Goal: Navigation & Orientation: Find specific page/section

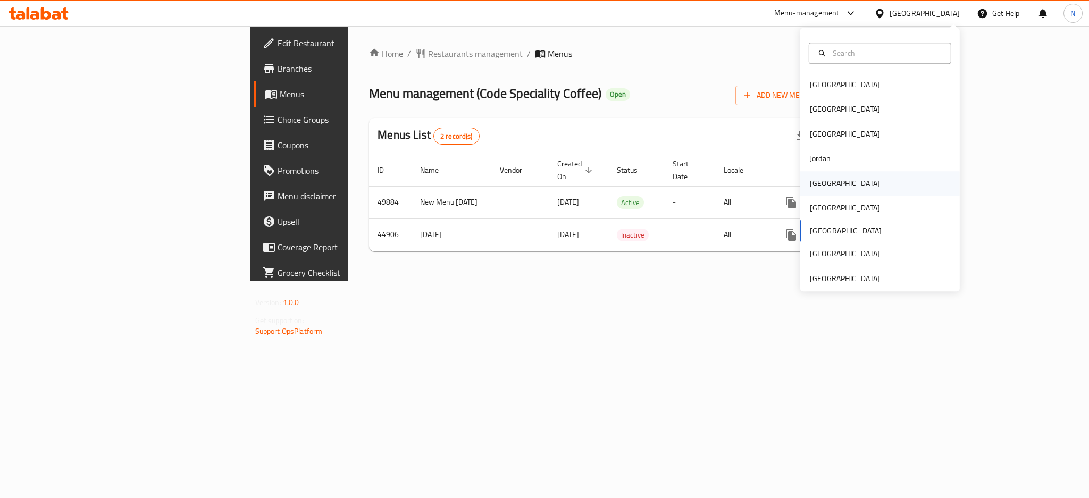
click at [814, 185] on div "[GEOGRAPHIC_DATA]" at bounding box center [845, 184] width 70 height 12
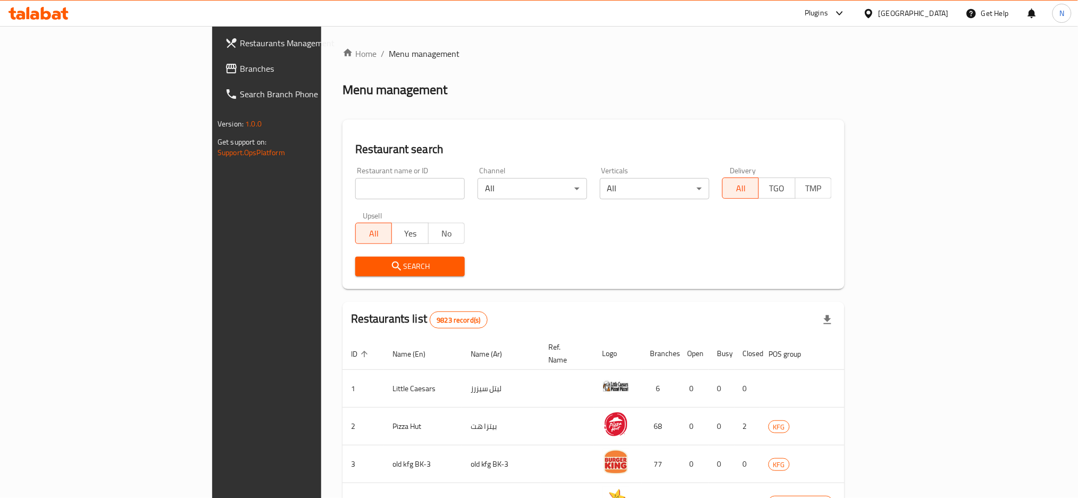
click at [212, 70] on div "Restaurants Management Branches Search Branch Phone Version: 1.0.0 Get support …" at bounding box center [539, 407] width 654 height 762
click at [240, 70] on span "Branches" at bounding box center [312, 68] width 144 height 13
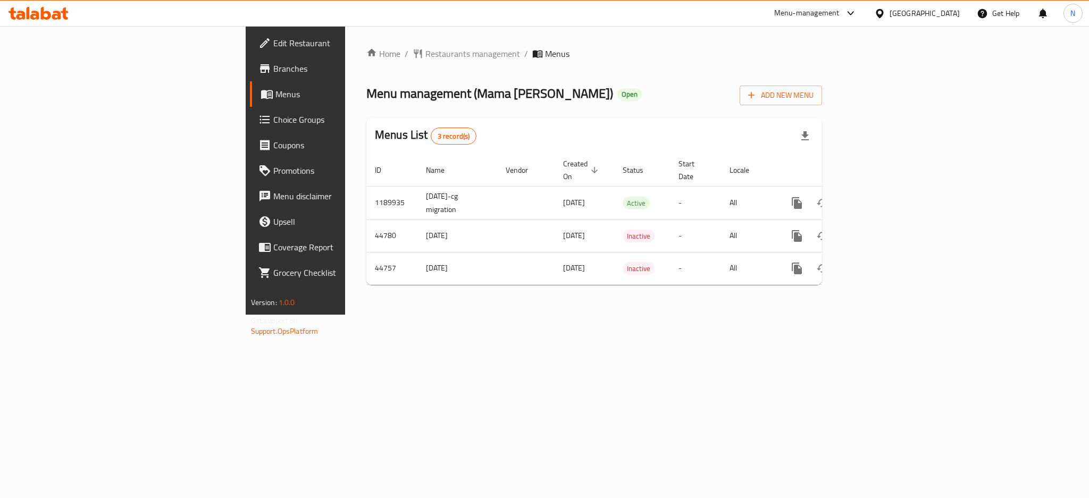
click at [890, 19] on div at bounding box center [881, 13] width 15 height 12
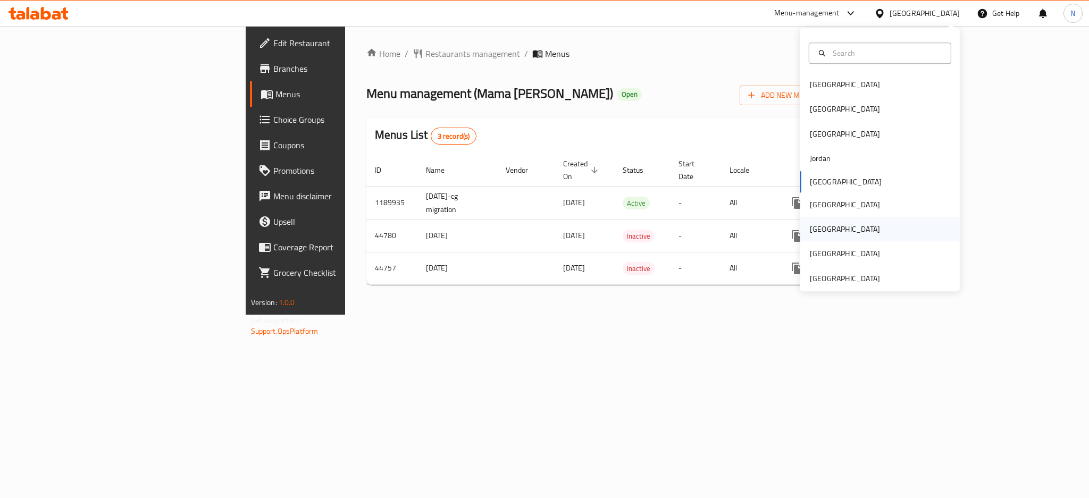
click at [815, 228] on div "[GEOGRAPHIC_DATA]" at bounding box center [845, 229] width 70 height 12
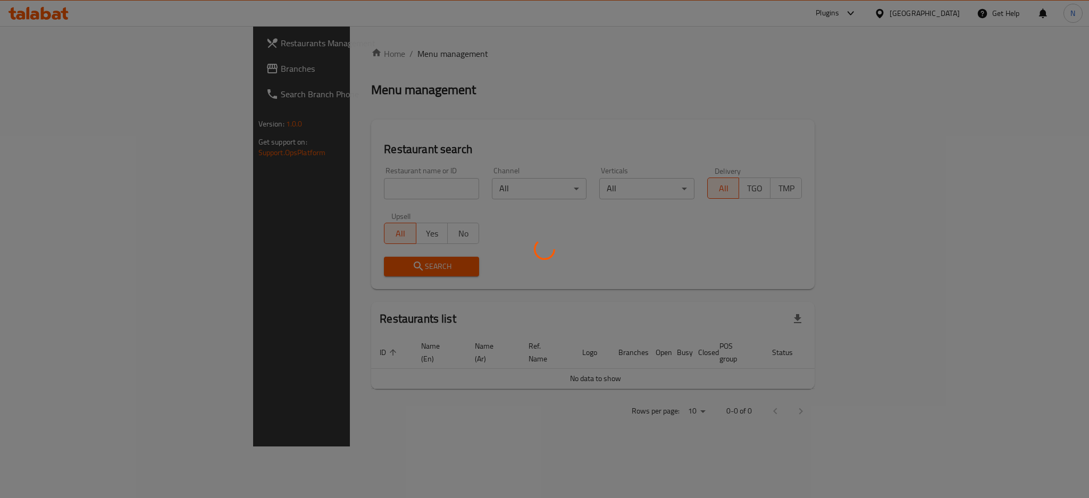
click at [27, 71] on div at bounding box center [544, 249] width 1089 height 498
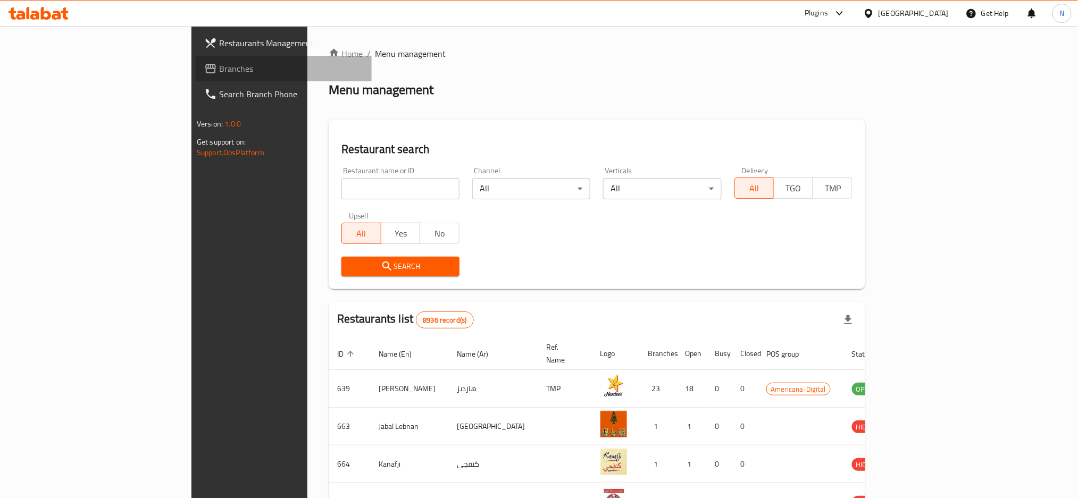
click at [219, 68] on span "Branches" at bounding box center [291, 68] width 144 height 13
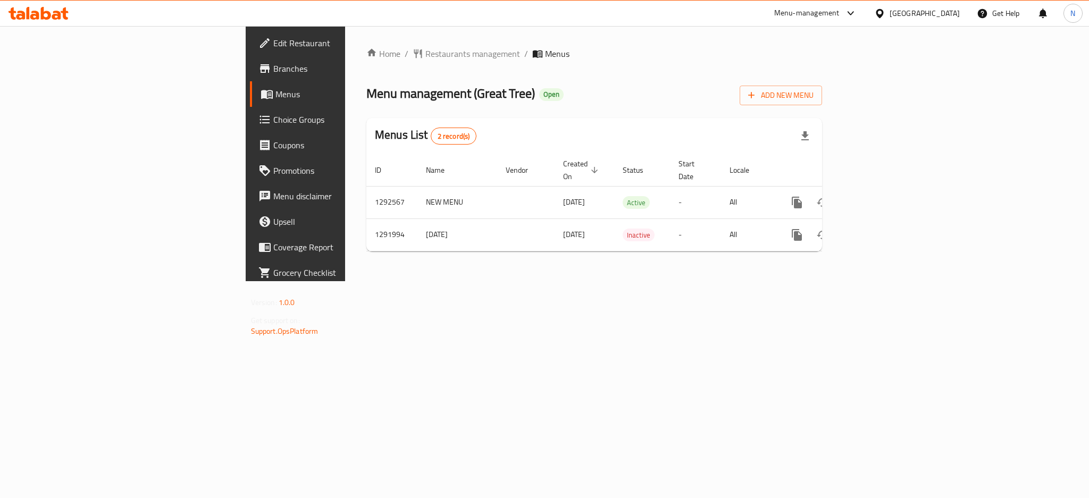
click at [943, 13] on div "[GEOGRAPHIC_DATA]" at bounding box center [925, 13] width 70 height 12
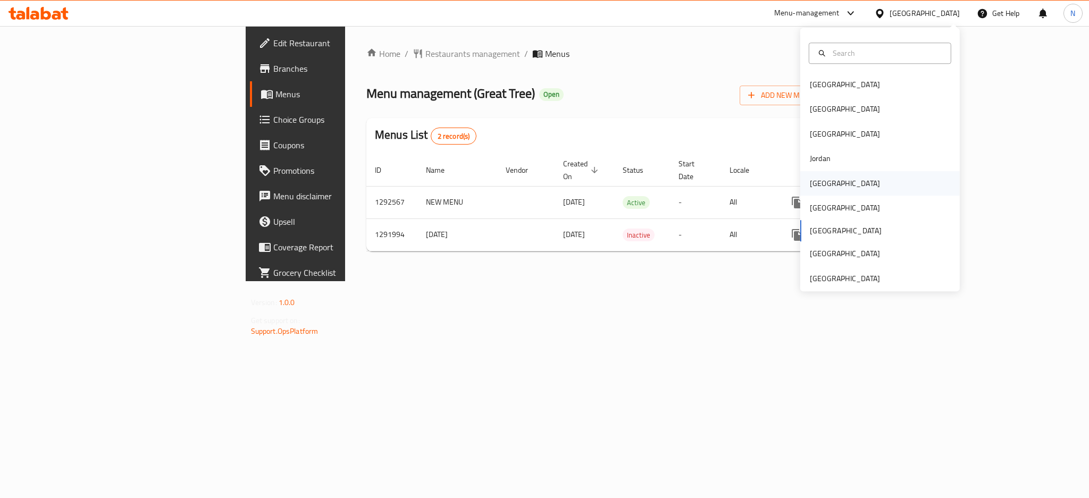
click at [815, 188] on div "[GEOGRAPHIC_DATA]" at bounding box center [845, 184] width 70 height 12
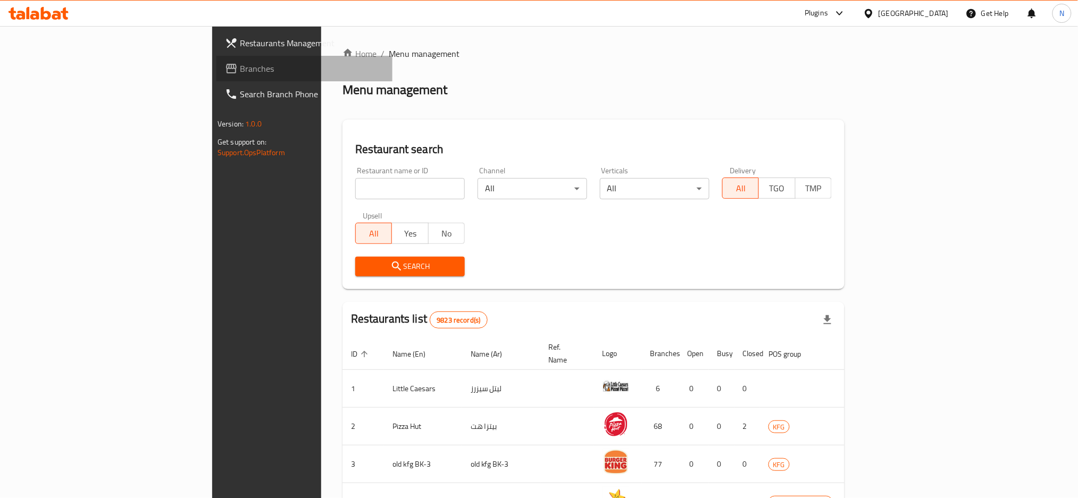
click at [240, 71] on span "Branches" at bounding box center [312, 68] width 144 height 13
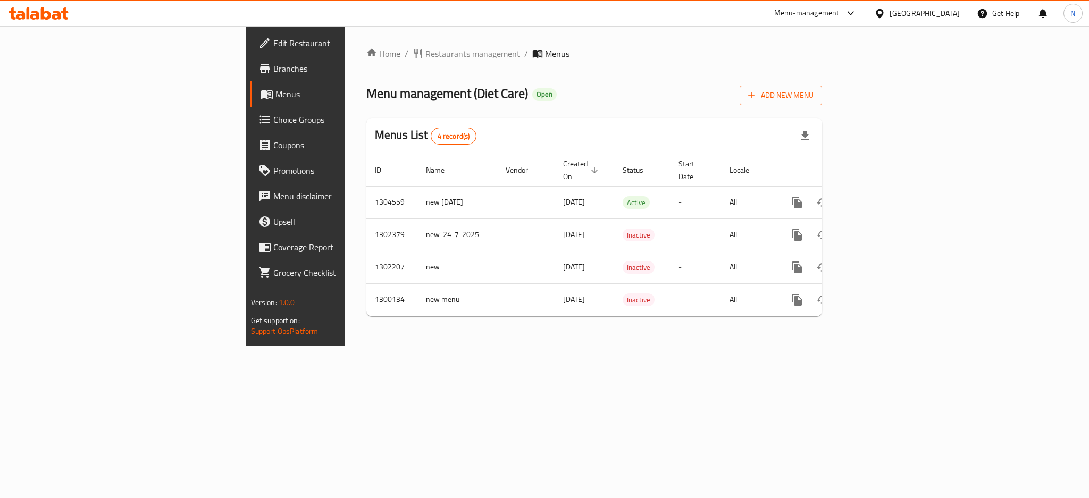
click at [943, 14] on div "[GEOGRAPHIC_DATA]" at bounding box center [925, 13] width 70 height 12
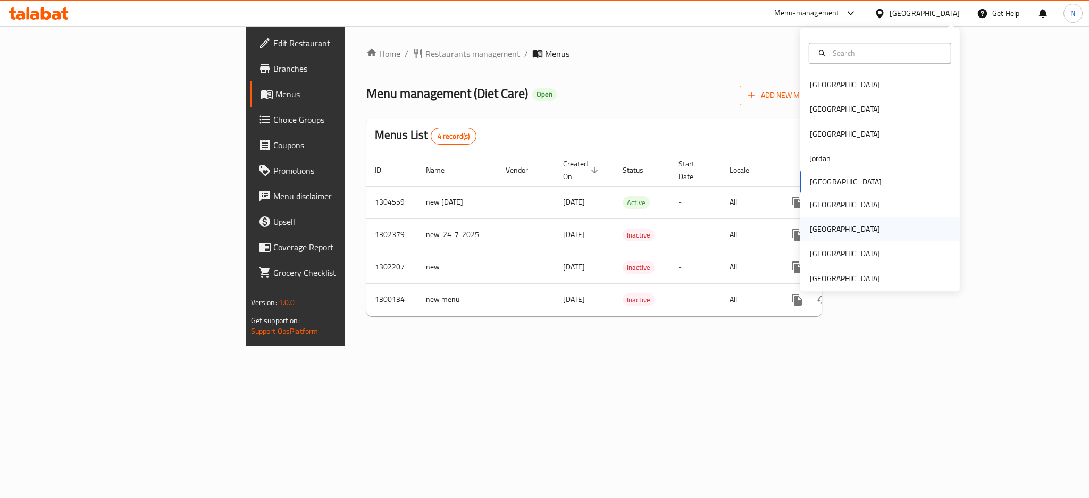
click at [819, 227] on div "[GEOGRAPHIC_DATA]" at bounding box center [844, 229] width 87 height 24
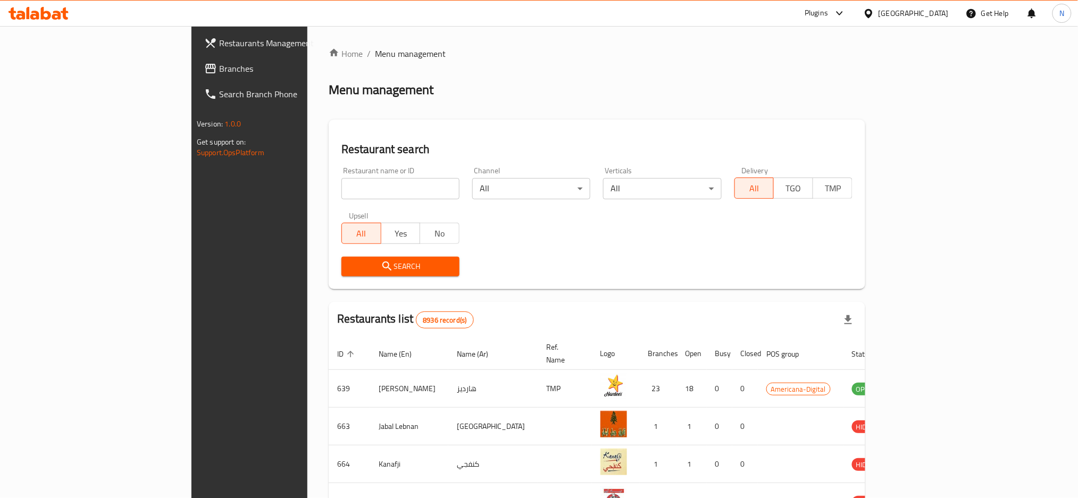
click at [219, 71] on span "Branches" at bounding box center [291, 68] width 144 height 13
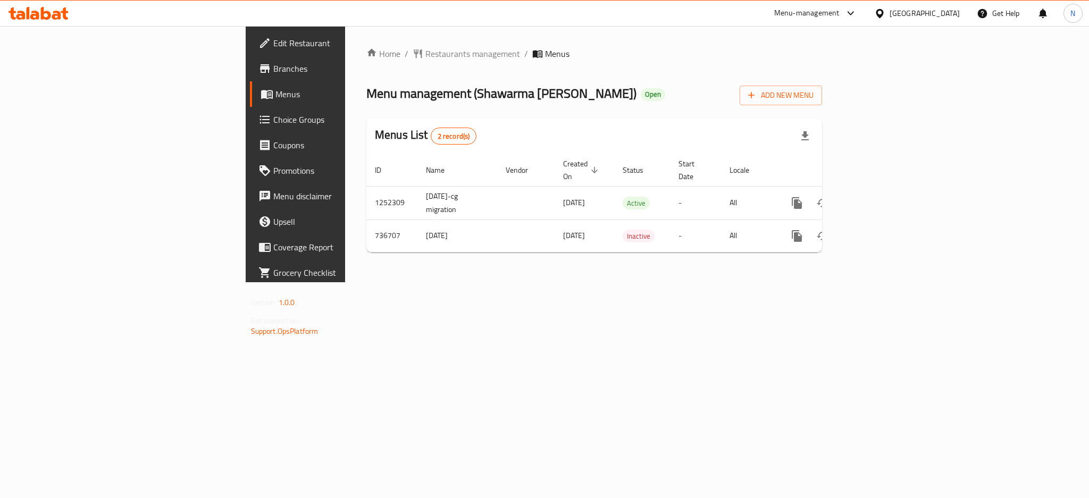
click at [968, 14] on div "Get Help" at bounding box center [998, 14] width 60 height 26
click at [957, 14] on div "[GEOGRAPHIC_DATA]" at bounding box center [925, 13] width 70 height 12
click at [822, 278] on div "United Arab Emirates" at bounding box center [845, 279] width 70 height 12
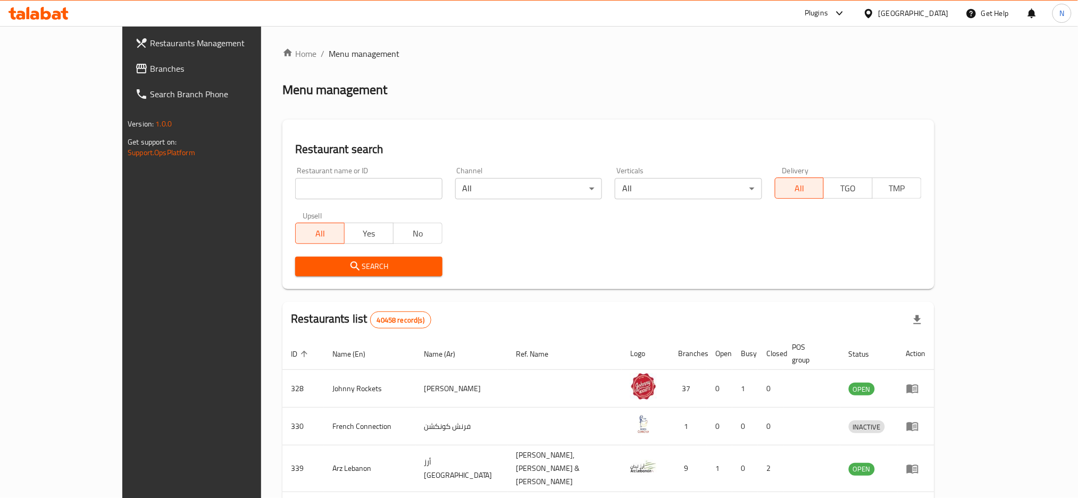
click at [150, 71] on span "Branches" at bounding box center [222, 68] width 144 height 13
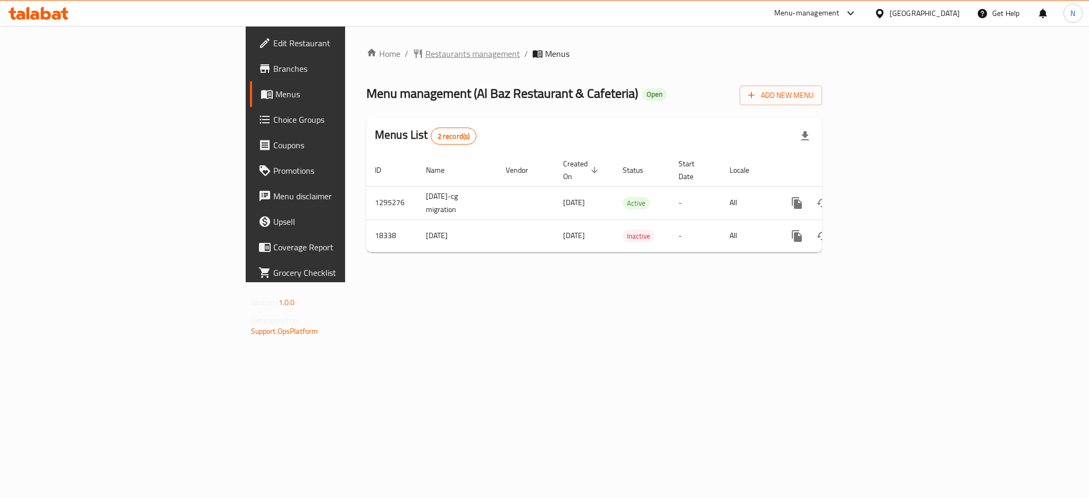
click at [425, 55] on span "Restaurants management" at bounding box center [472, 53] width 95 height 13
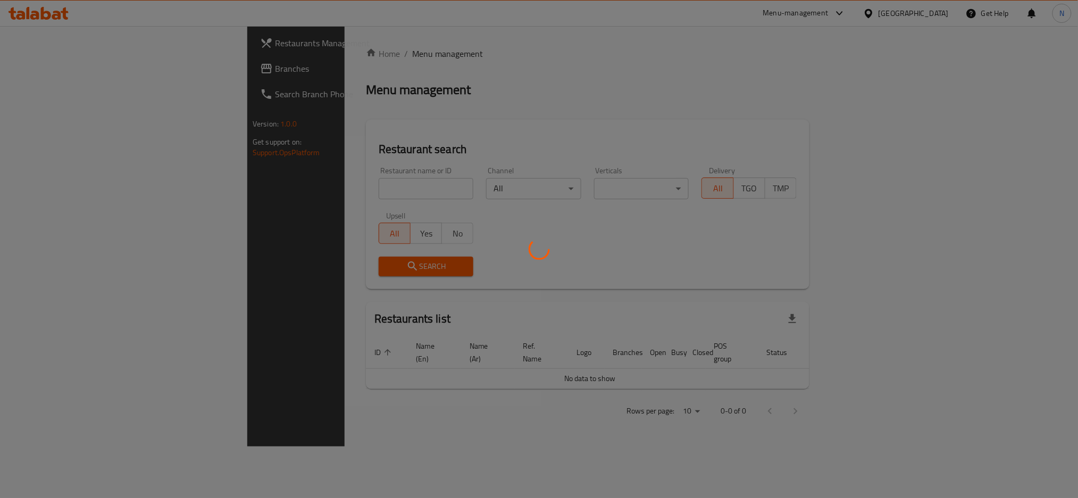
click at [35, 69] on div at bounding box center [539, 249] width 1078 height 498
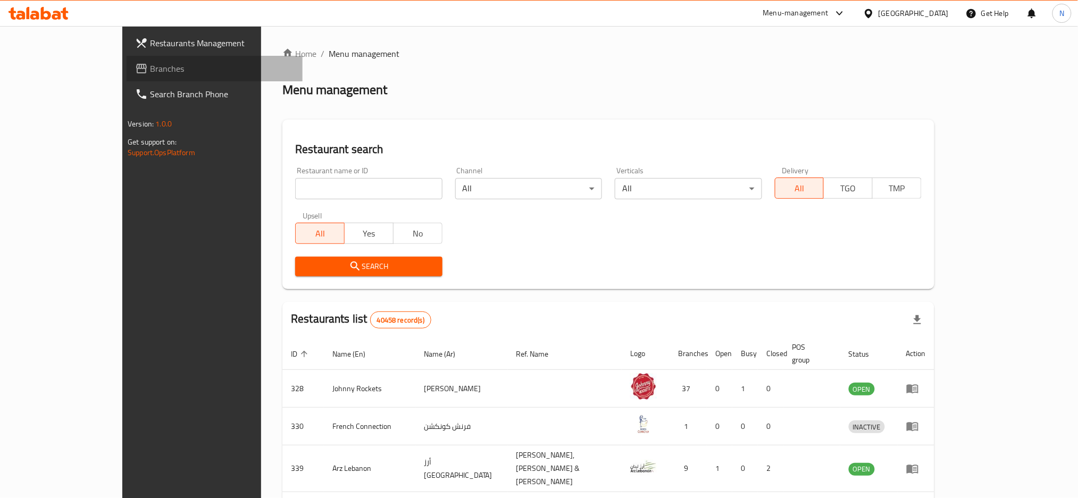
click at [150, 69] on span "Branches" at bounding box center [222, 68] width 144 height 13
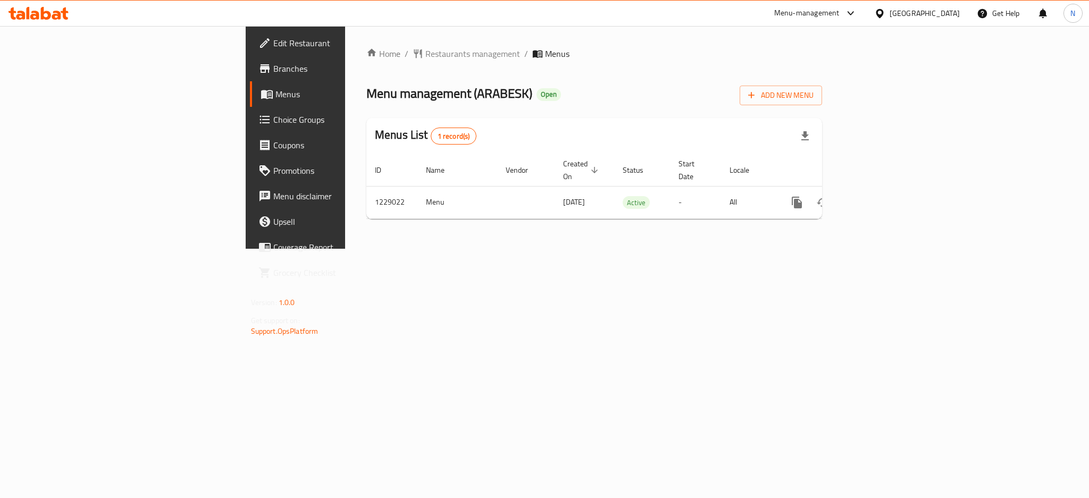
drag, startPoint x: 788, startPoint y: 336, endPoint x: 776, endPoint y: 331, distance: 13.1
click at [788, 249] on div "Home / Restaurants management / Menus Menu management ( ARABESK ) Open Add New …" at bounding box center [594, 137] width 498 height 223
click at [922, 12] on div "United Arab Emirates" at bounding box center [925, 13] width 70 height 12
click at [814, 233] on div "[GEOGRAPHIC_DATA]" at bounding box center [845, 233] width 70 height 12
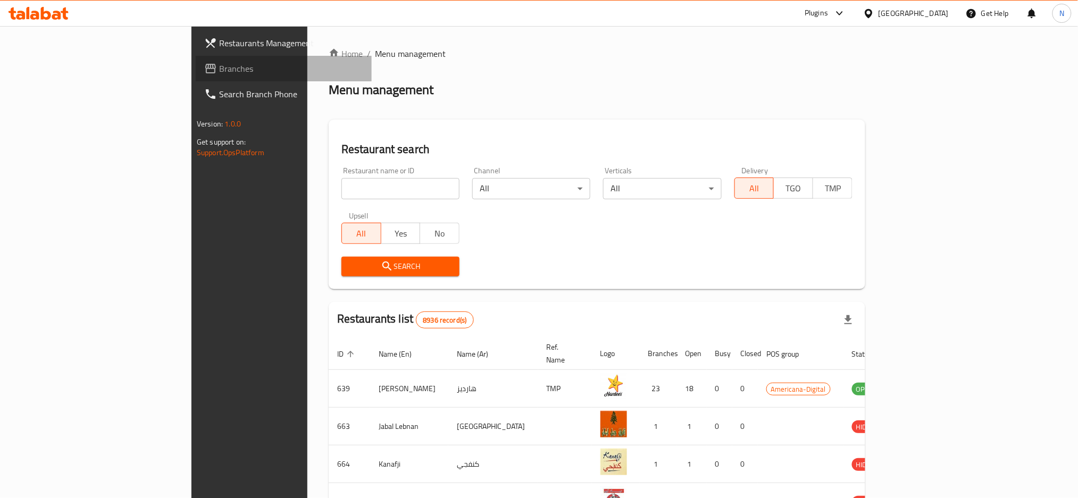
click at [219, 72] on span "Branches" at bounding box center [291, 68] width 144 height 13
